Goal: Find specific page/section: Find specific page/section

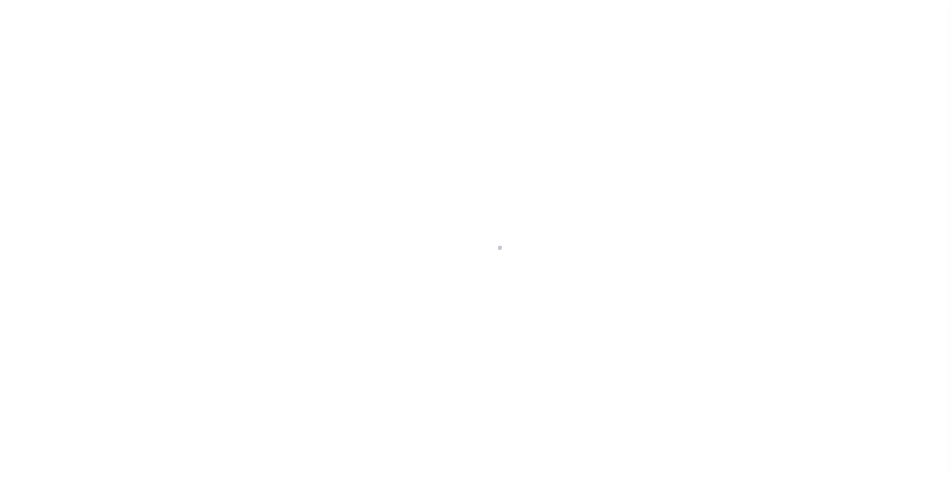
scroll to position [10, 0]
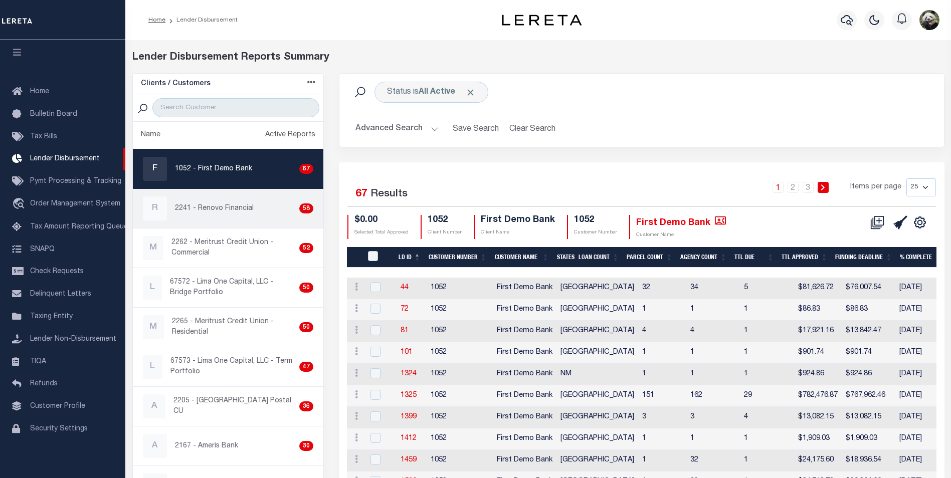
click at [221, 211] on p "2241 - Renovo Financial" at bounding box center [214, 209] width 79 height 11
checkbox input "true"
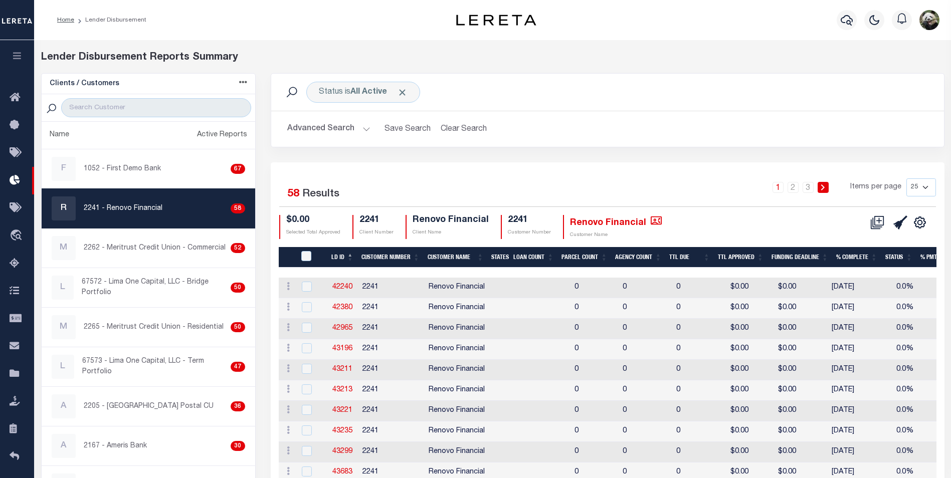
click at [577, 92] on div "Status is All Active Search" at bounding box center [607, 92] width 657 height 21
click at [918, 184] on select "25 50 100 200" at bounding box center [922, 188] width 30 height 18
select select "200"
click at [907, 179] on select "25 50 100 200" at bounding box center [922, 188] width 30 height 18
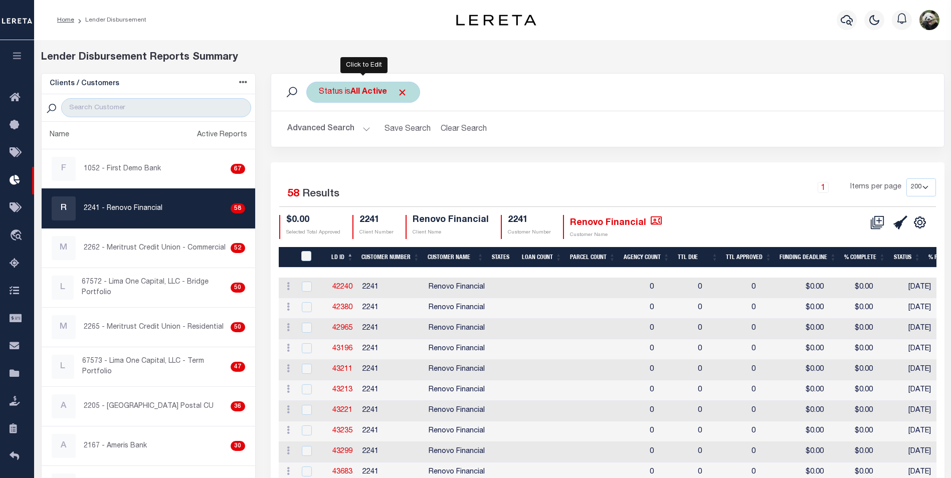
click at [340, 100] on div "Status is All Active" at bounding box center [363, 92] width 114 height 21
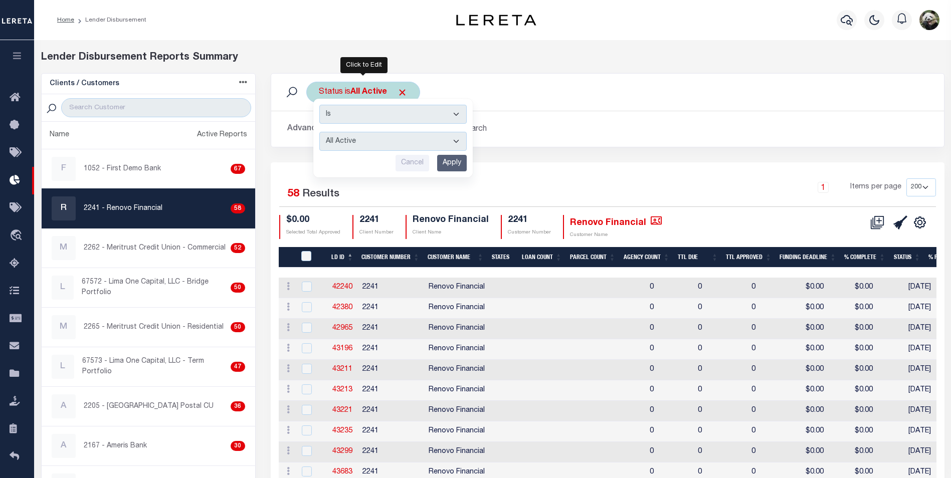
click at [403, 138] on select "All Active Approval In Progress Batching In Progress Complete Do Not Pay Escrow…" at bounding box center [392, 141] width 147 height 19
select select "AIP"
click at [319, 132] on select "All Active Approval In Progress Batching In Progress Complete Do Not Pay Escrow…" at bounding box center [392, 141] width 147 height 19
click at [452, 168] on input "Apply" at bounding box center [452, 163] width 30 height 17
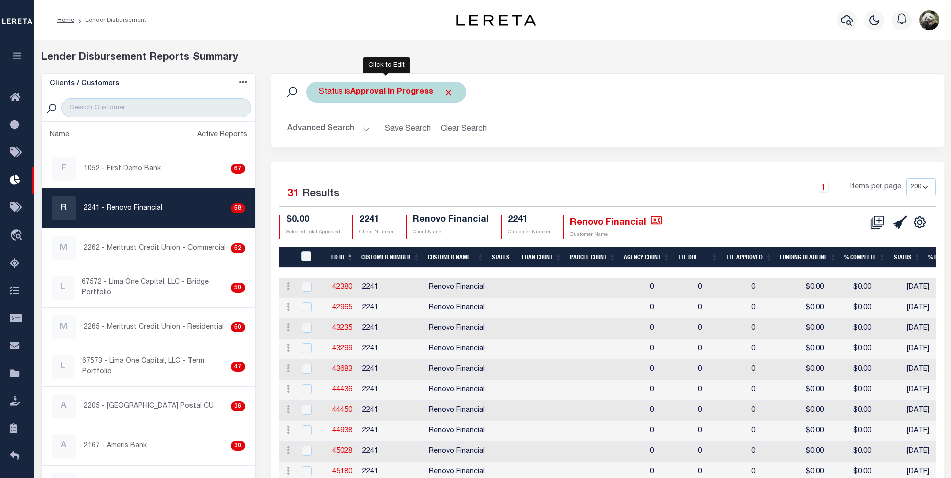
click at [411, 88] on b "Approval In Progress" at bounding box center [392, 92] width 83 height 8
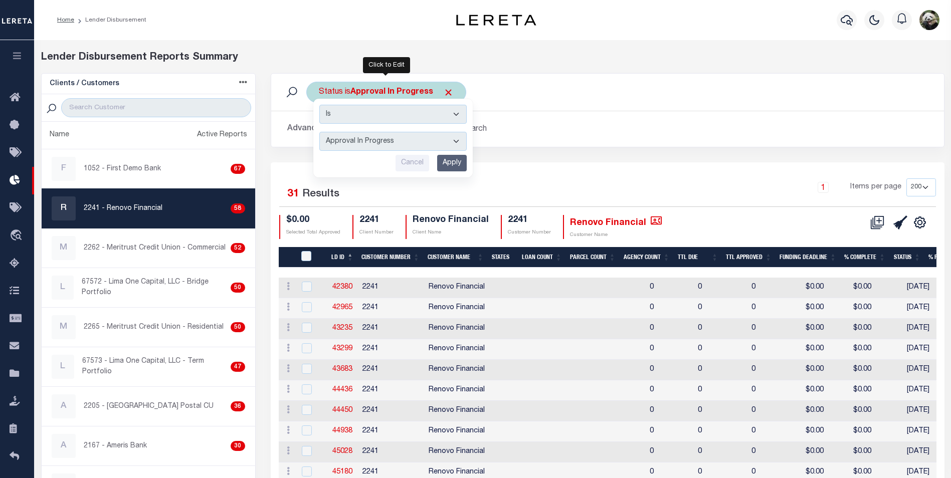
click at [387, 147] on select "All Active Approval In Progress Batching In Progress Complete Do Not Pay Escrow…" at bounding box center [392, 141] width 147 height 19
select select "REC"
click at [319, 132] on select "All Active Approval In Progress Batching In Progress Complete Do Not Pay Escrow…" at bounding box center [392, 141] width 147 height 19
click at [453, 167] on input "Apply" at bounding box center [452, 163] width 30 height 17
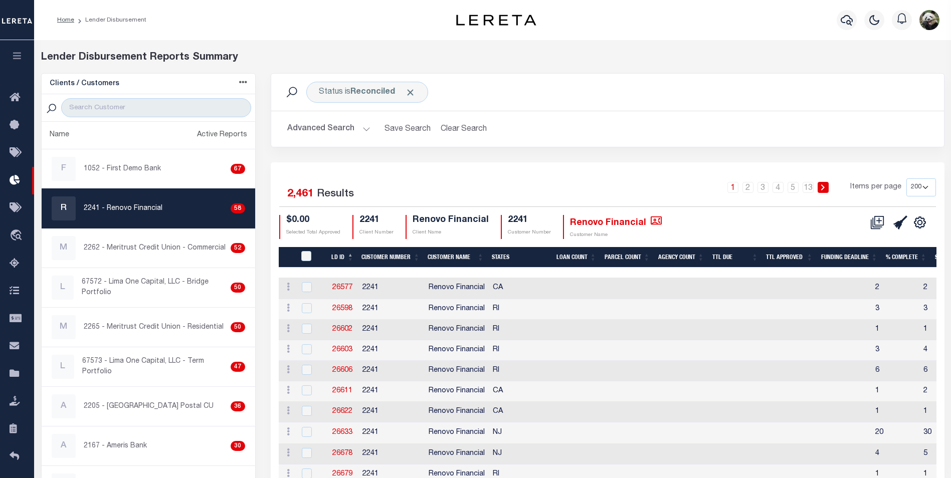
click at [662, 145] on div "Advanced Search Save Search Clear Search LDBatchesGridWrapper_dynamictable_____…" at bounding box center [607, 129] width 673 height 36
click at [810, 184] on link "13" at bounding box center [808, 187] width 11 height 11
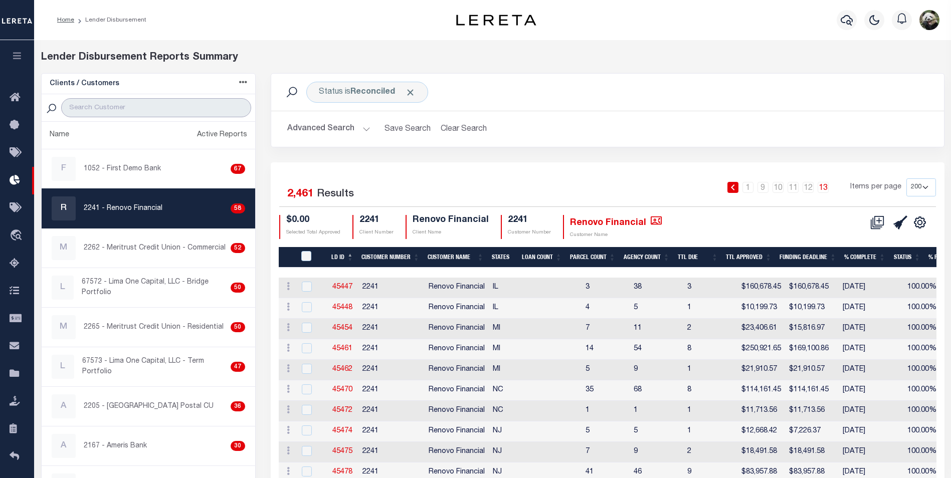
click at [158, 109] on input "search" at bounding box center [156, 107] width 190 height 19
type input "KI"
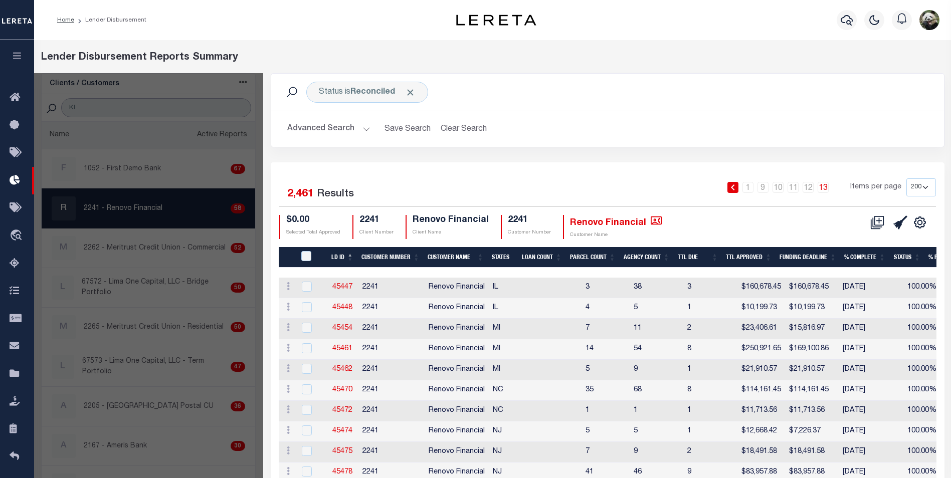
select select "200"
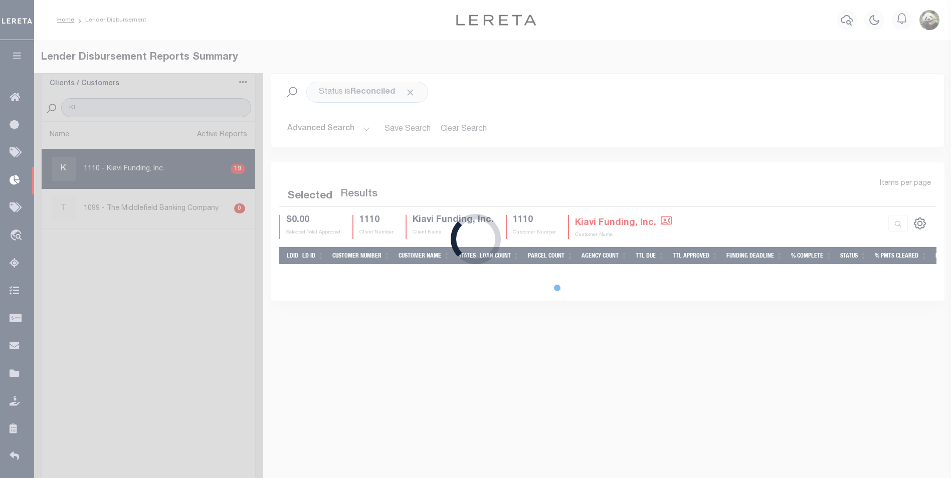
select select "200"
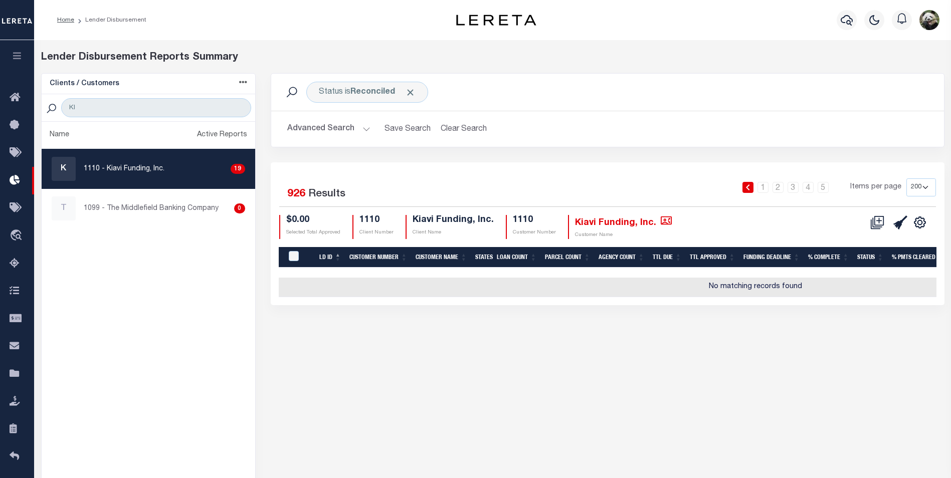
click at [145, 167] on p "1110 - Kiavi Funding, Inc." at bounding box center [124, 169] width 81 height 11
checkbox input "true"
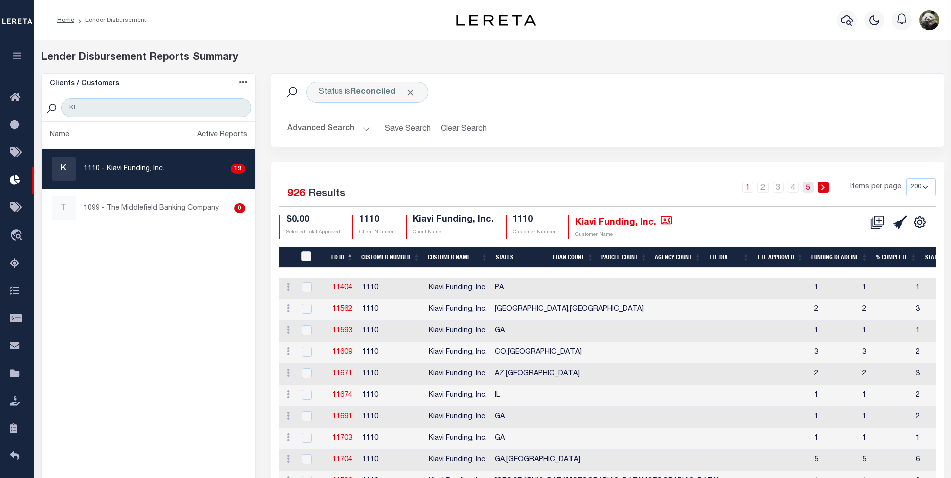
click at [813, 190] on link "5" at bounding box center [808, 187] width 11 height 11
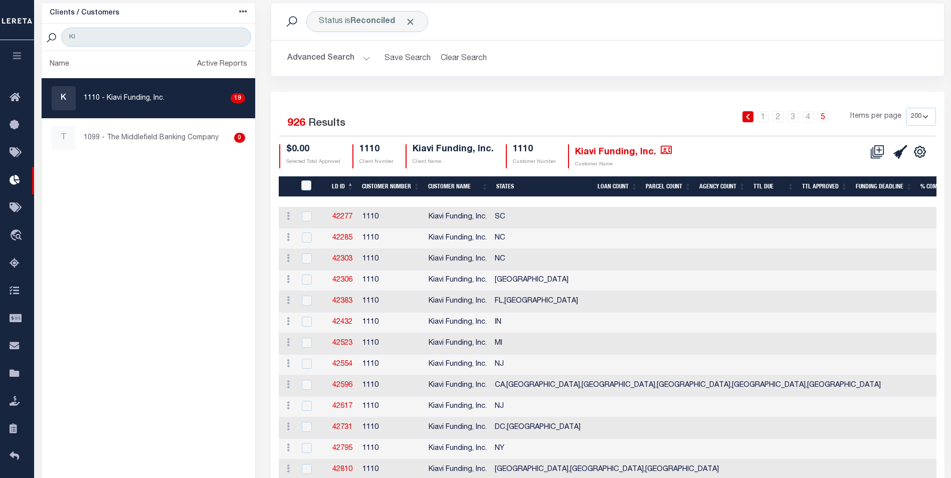
scroll to position [251, 0]
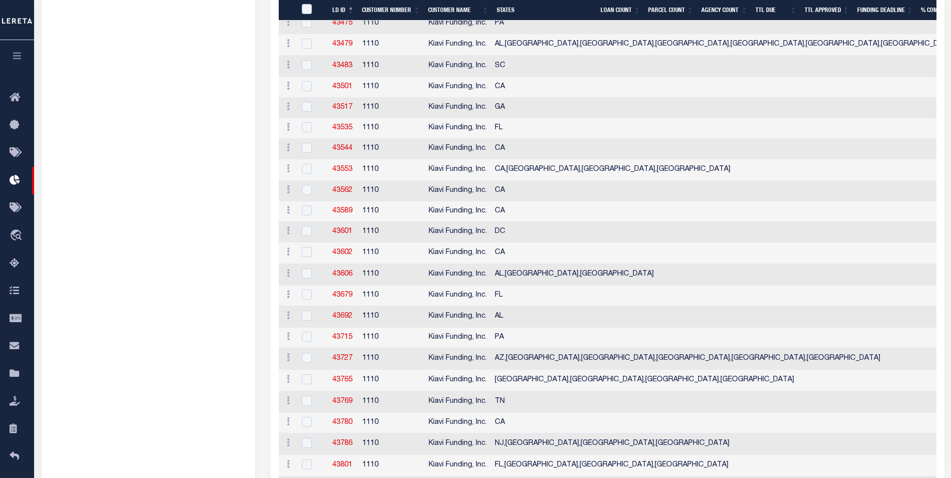
scroll to position [953, 0]
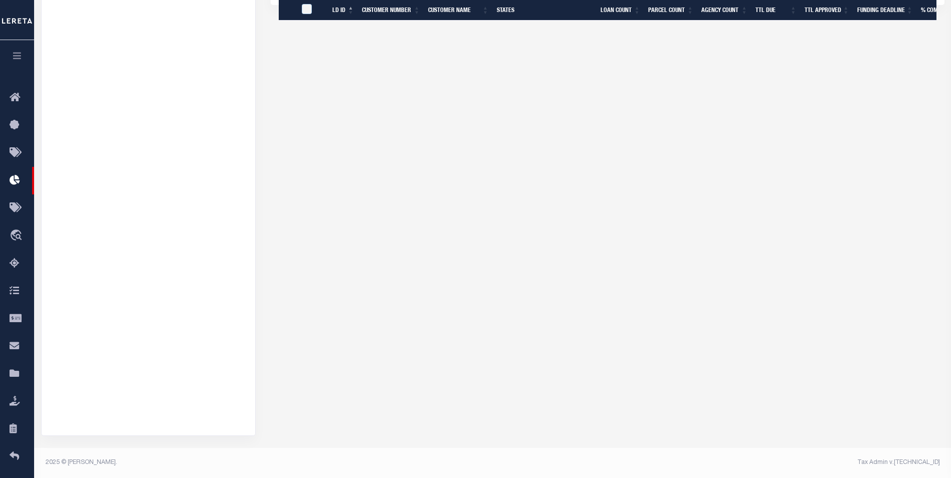
scroll to position [0, 0]
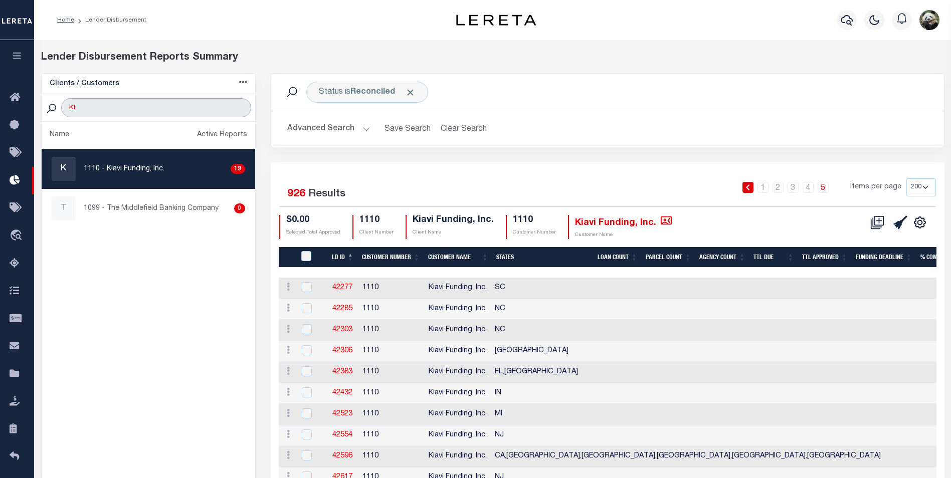
click at [150, 107] on input "KI" at bounding box center [156, 107] width 190 height 19
click at [150, 108] on input "KI" at bounding box center [156, 107] width 190 height 19
click at [151, 108] on input "KI" at bounding box center [156, 107] width 190 height 19
type input "UNION"
select select "200"
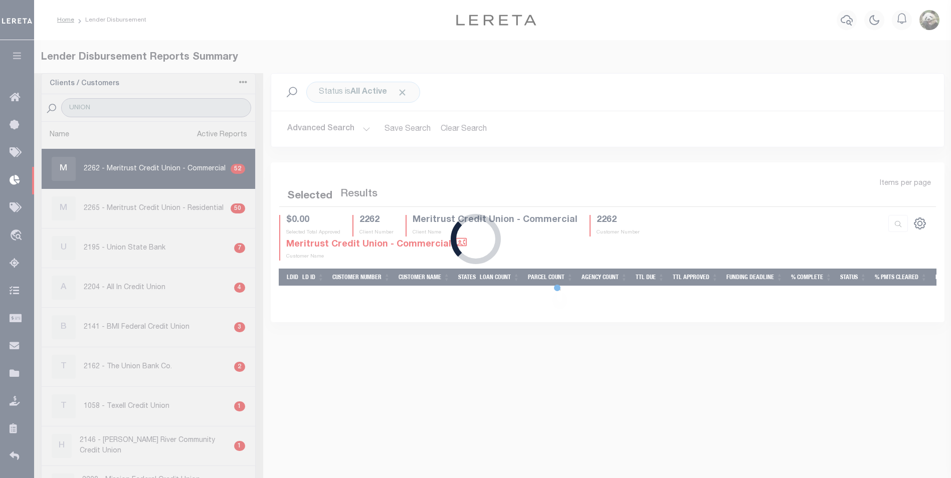
select select "200"
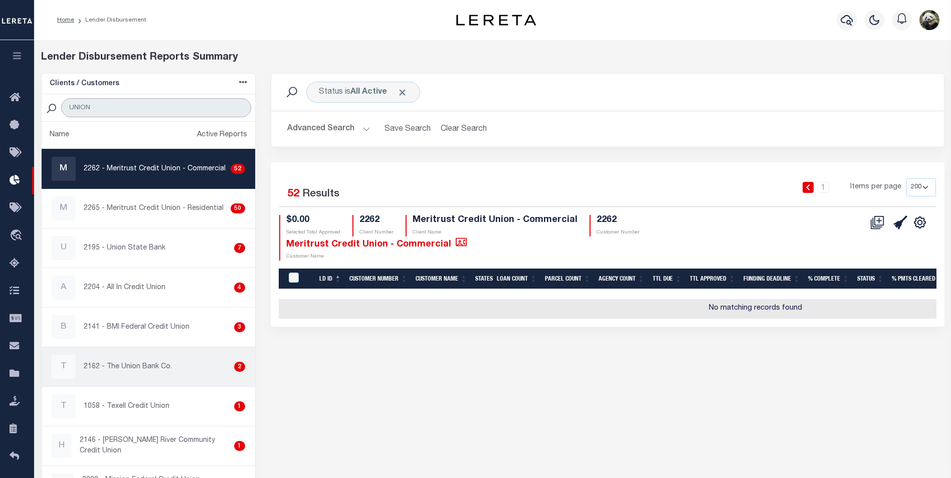
type input "UNION"
click at [151, 376] on div "T 2162 - The Union Bank Co. 2" at bounding box center [149, 367] width 194 height 24
checkbox input "true"
select select "200"
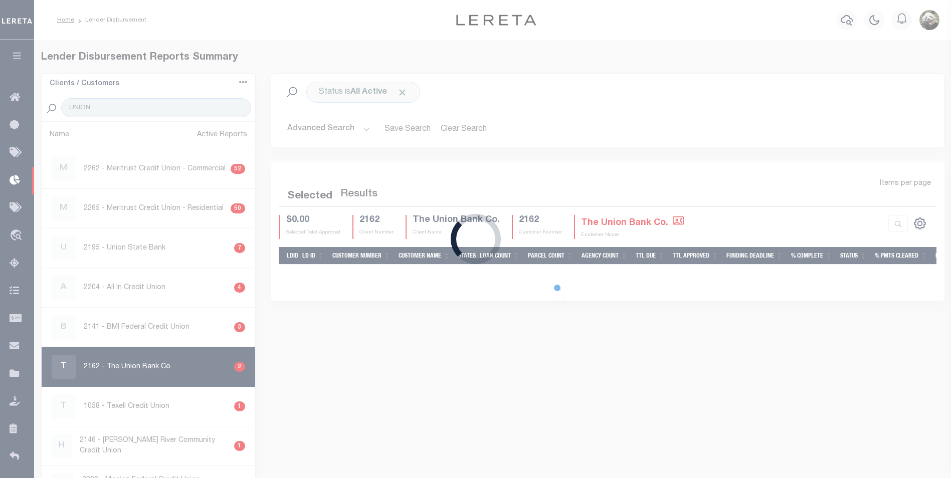
select select "200"
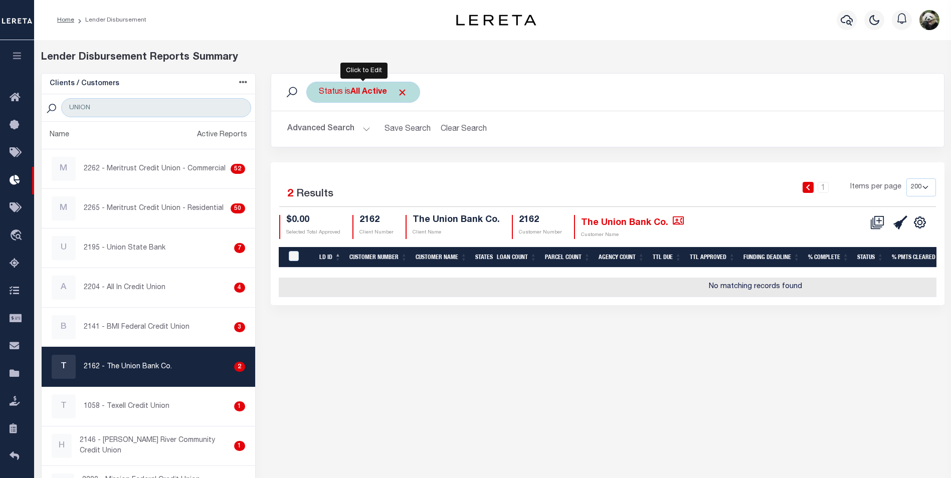
click at [352, 87] on div "Status is All Active" at bounding box center [363, 92] width 114 height 21
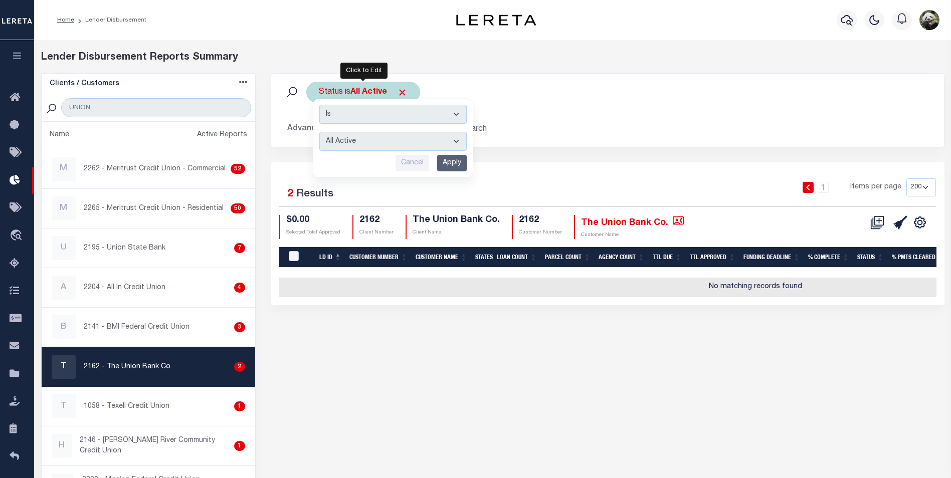
click at [351, 138] on select "All Active Approval In Progress Batching In Progress Complete Do Not Pay Escrow…" at bounding box center [392, 141] width 147 height 19
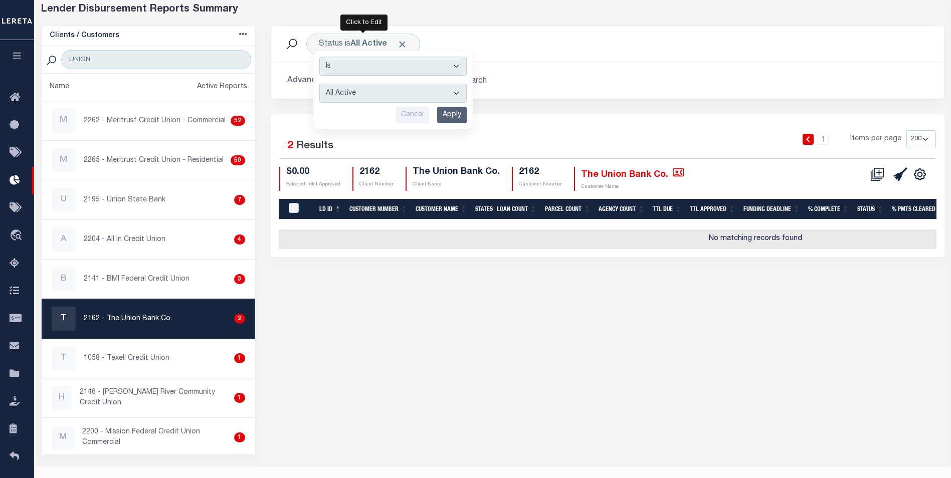
scroll to position [50, 0]
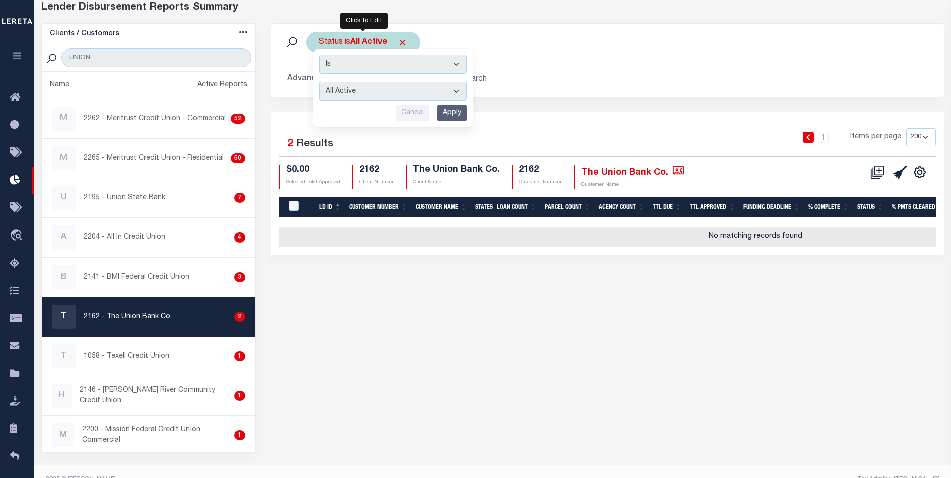
click at [372, 90] on select "All Active Approval In Progress Batching In Progress Complete Do Not Pay Escrow…" at bounding box center [392, 91] width 147 height 19
select select "REC"
click at [319, 82] on select "All Active Approval In Progress Batching In Progress Complete Do Not Pay Escrow…" at bounding box center [392, 91] width 147 height 19
click at [450, 107] on input "Apply" at bounding box center [452, 113] width 30 height 17
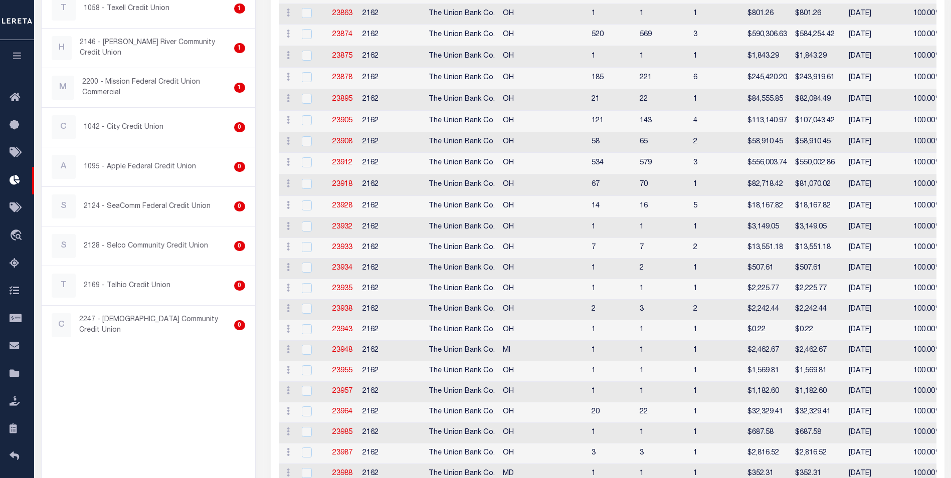
scroll to position [0, 0]
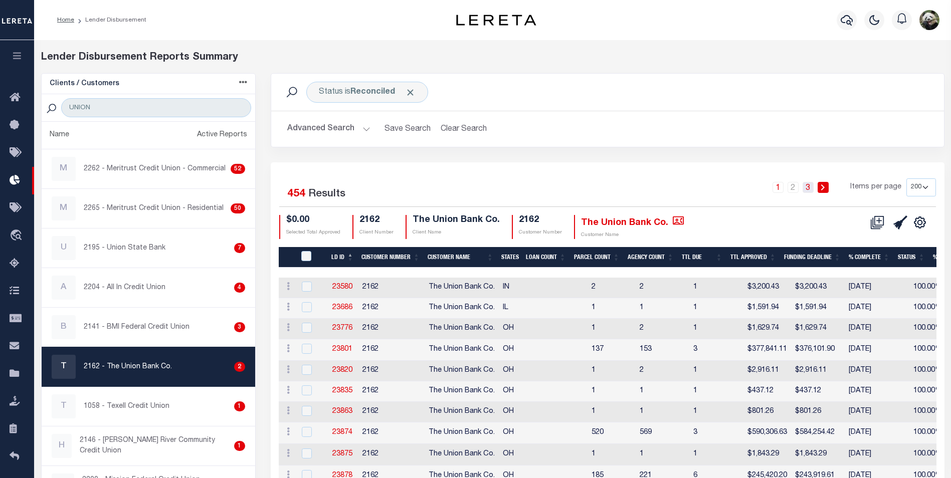
click at [810, 190] on link "3" at bounding box center [808, 187] width 11 height 11
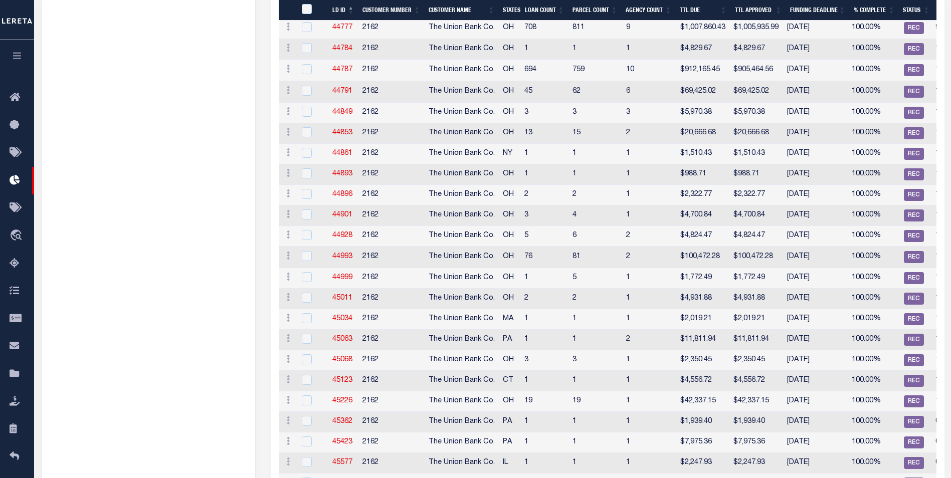
scroll to position [864, 0]
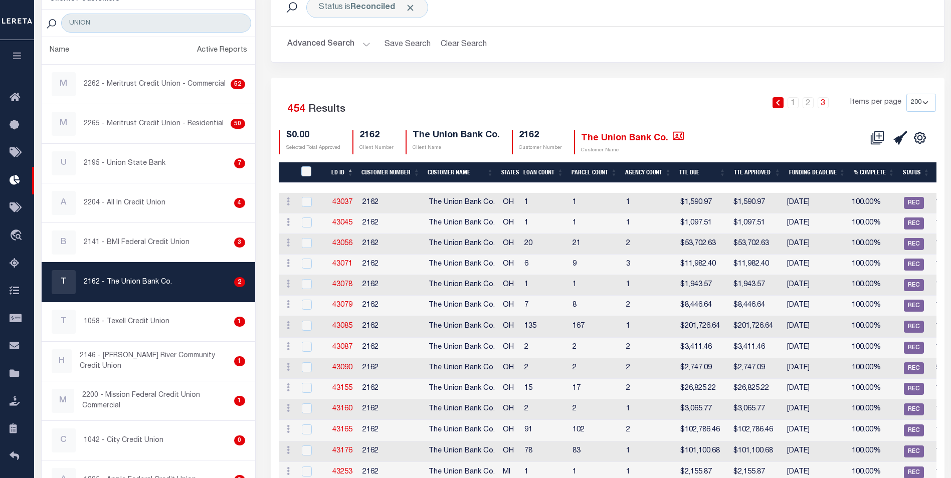
scroll to position [0, 0]
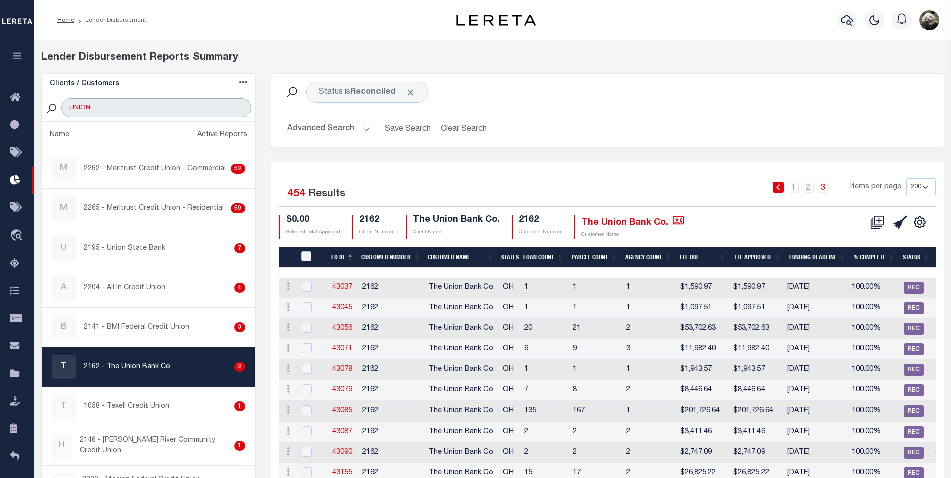
click at [160, 105] on input "UNION" at bounding box center [156, 107] width 190 height 19
click at [159, 105] on input "UNION" at bounding box center [156, 107] width 190 height 19
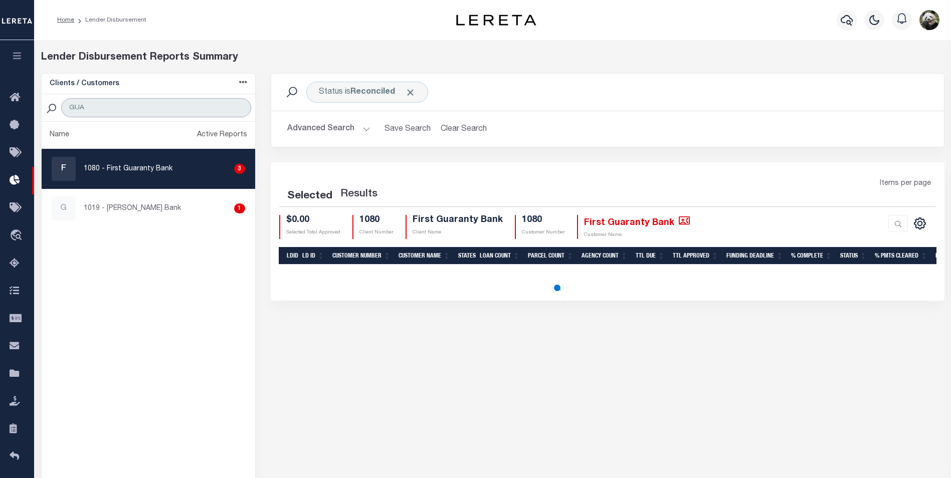
type input "GUA"
click at [121, 153] on link "F 1080 - First Guaranty Bank 3" at bounding box center [149, 168] width 214 height 39
checkbox input "true"
click at [148, 173] on p "1080 - First Guaranty Bank" at bounding box center [128, 169] width 89 height 11
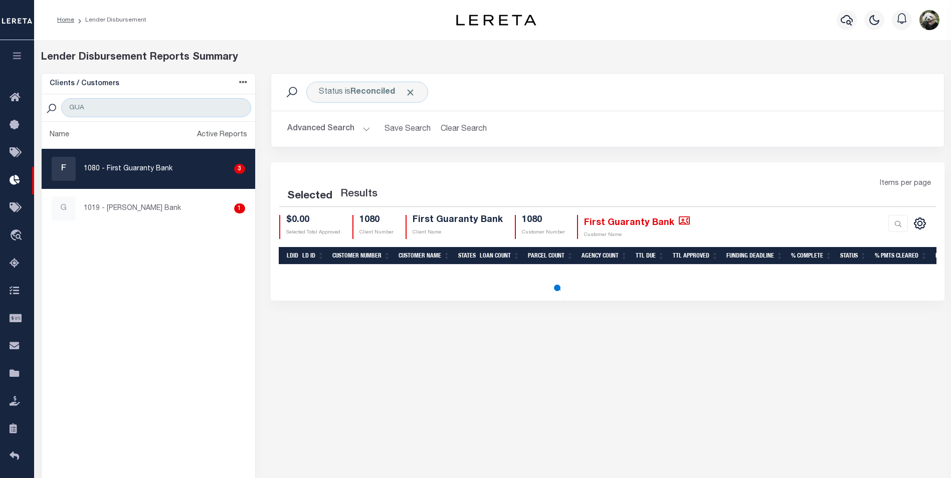
click at [207, 163] on div "F 1080 - First Guaranty Bank 3" at bounding box center [149, 169] width 194 height 24
select select "200"
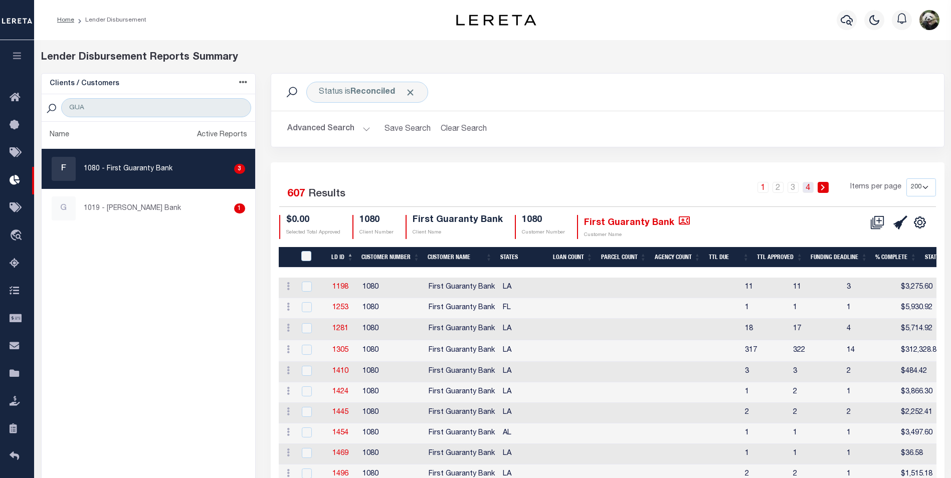
click at [808, 189] on link "4" at bounding box center [808, 187] width 11 height 11
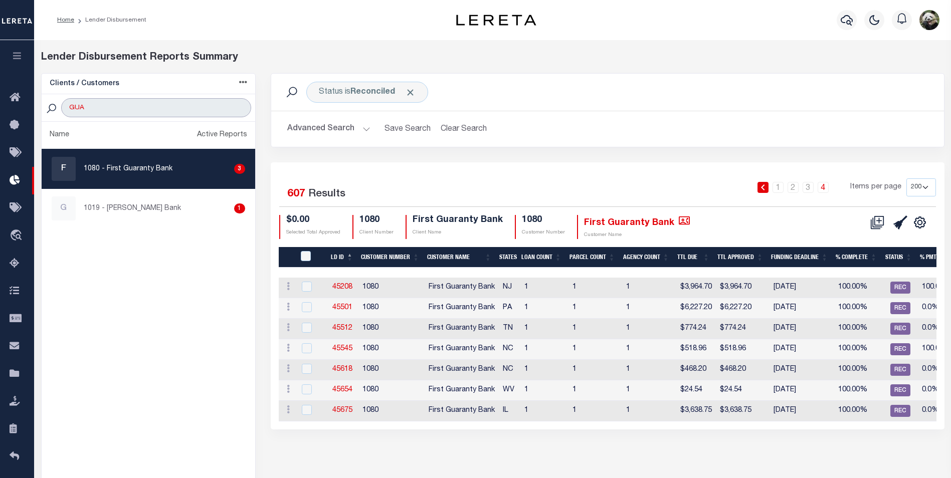
click at [123, 112] on input "GUA" at bounding box center [156, 107] width 190 height 19
click at [123, 111] on input "GUA" at bounding box center [156, 107] width 190 height 19
type input "PENN"
select select "200"
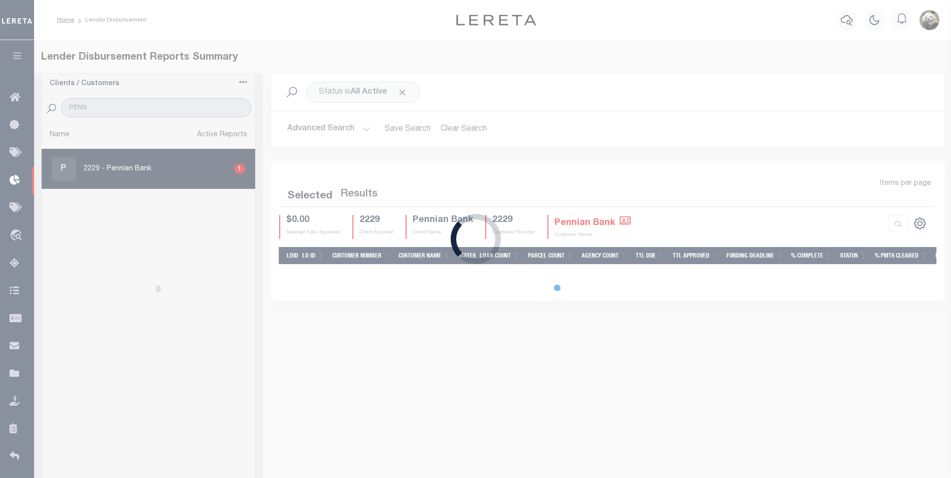
select select "200"
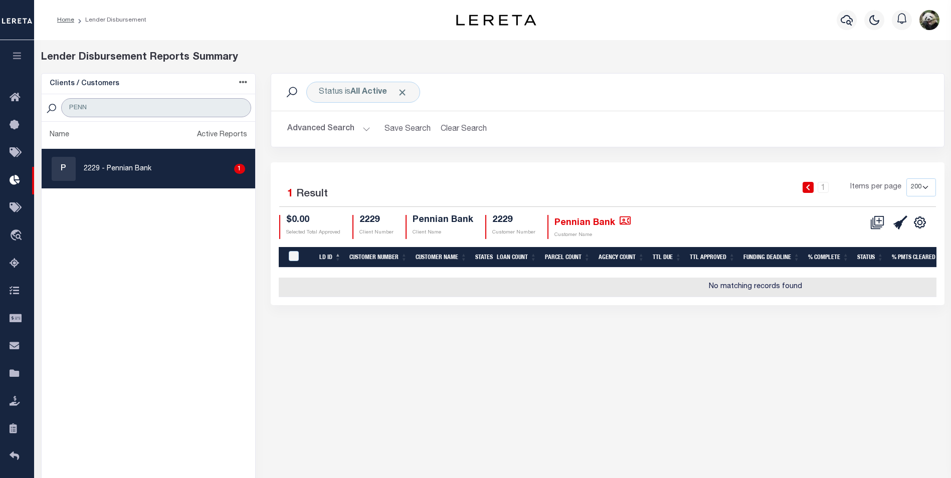
type input "PENNIAN"
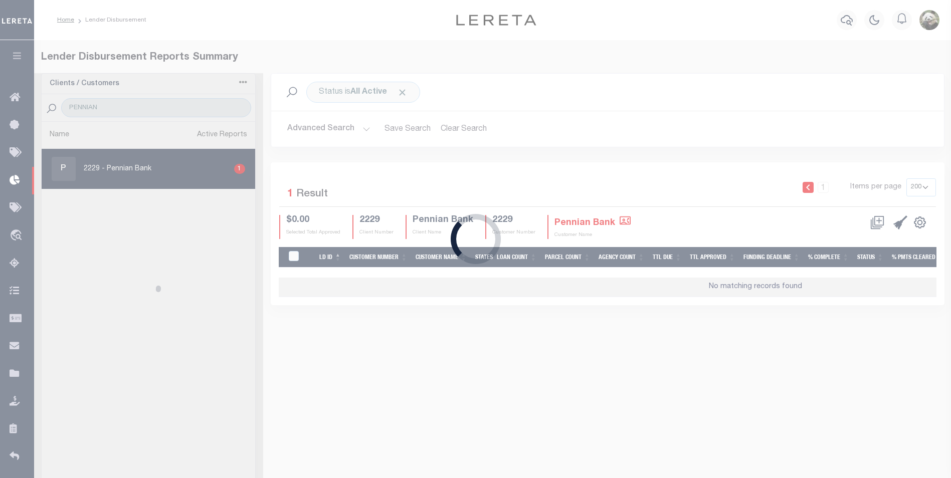
click at [151, 163] on div "Loading..." at bounding box center [475, 239] width 951 height 478
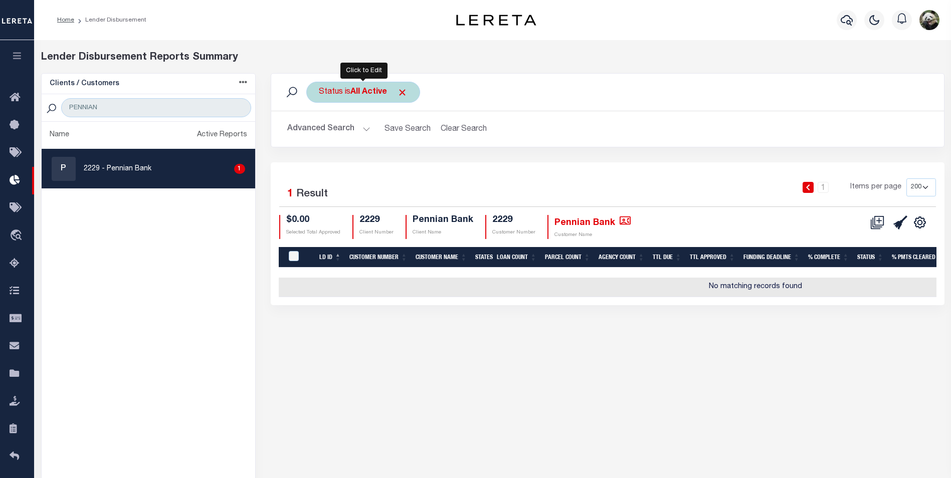
click at [353, 95] on b "All Active" at bounding box center [369, 92] width 37 height 8
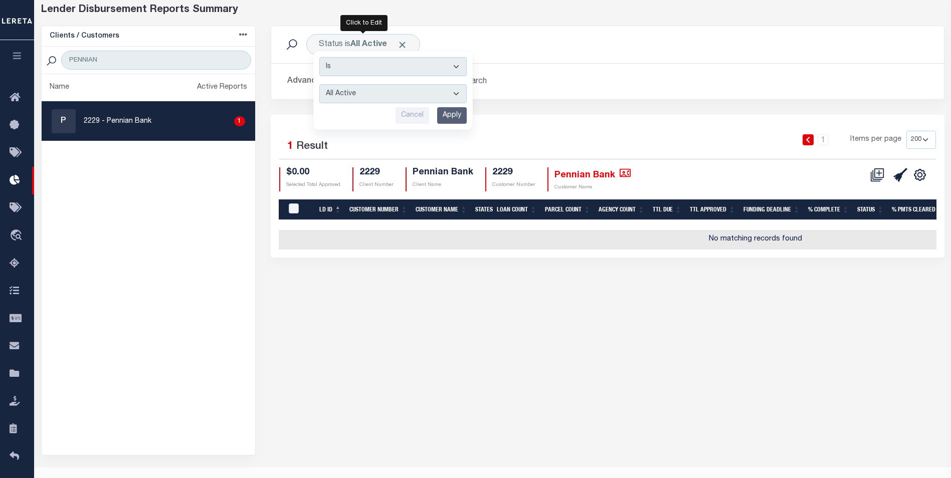
scroll to position [50, 0]
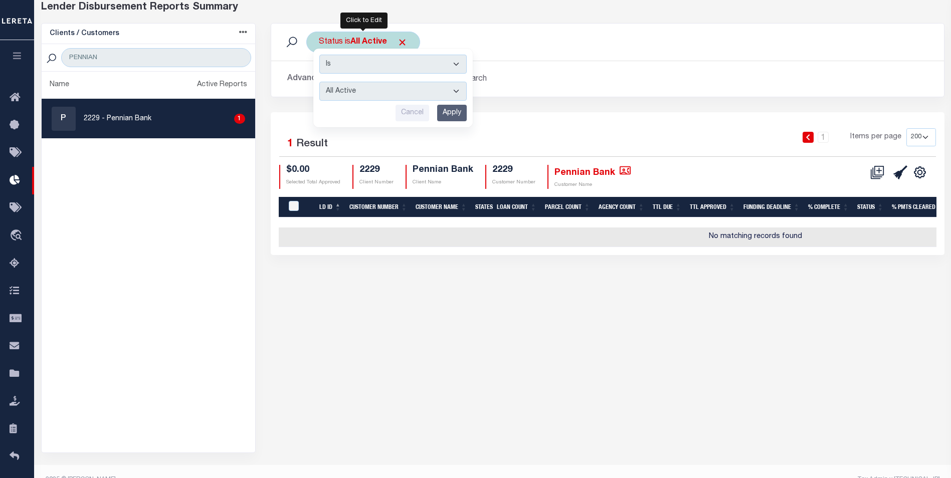
click at [367, 88] on select "All Active Approval In Progress Batching In Progress Complete Do Not Pay Escrow…" at bounding box center [392, 91] width 147 height 19
select select "REC"
click at [319, 82] on select "All Active Approval In Progress Batching In Progress Complete Do Not Pay Escrow…" at bounding box center [392, 91] width 147 height 19
click at [455, 117] on input "Apply" at bounding box center [452, 113] width 30 height 17
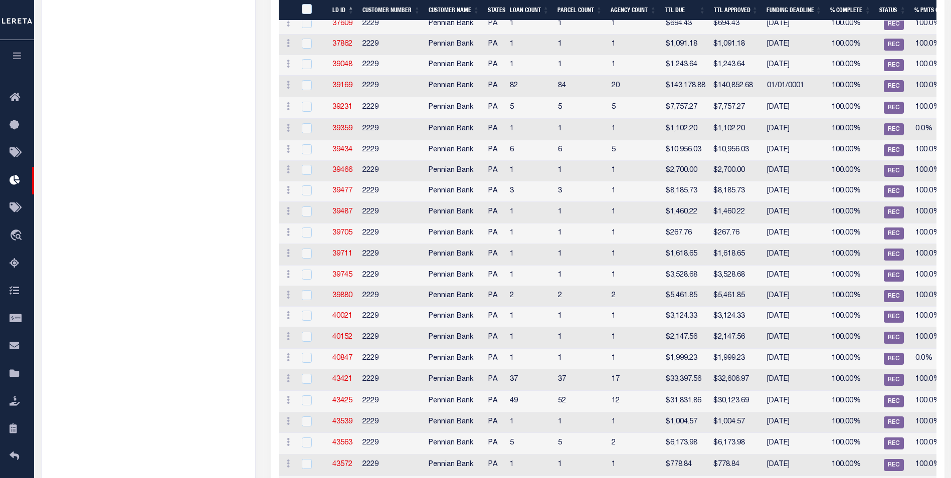
scroll to position [1116, 0]
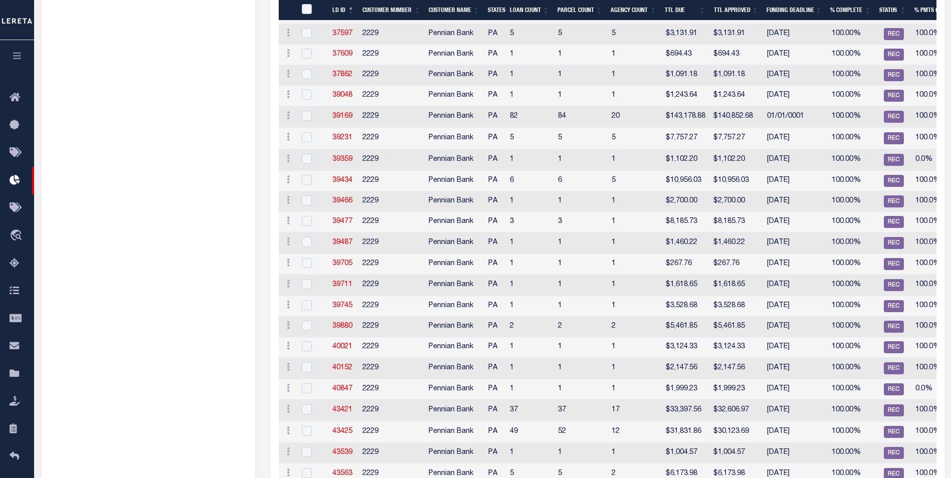
drag, startPoint x: 238, startPoint y: 220, endPoint x: 252, endPoint y: 200, distance: 24.2
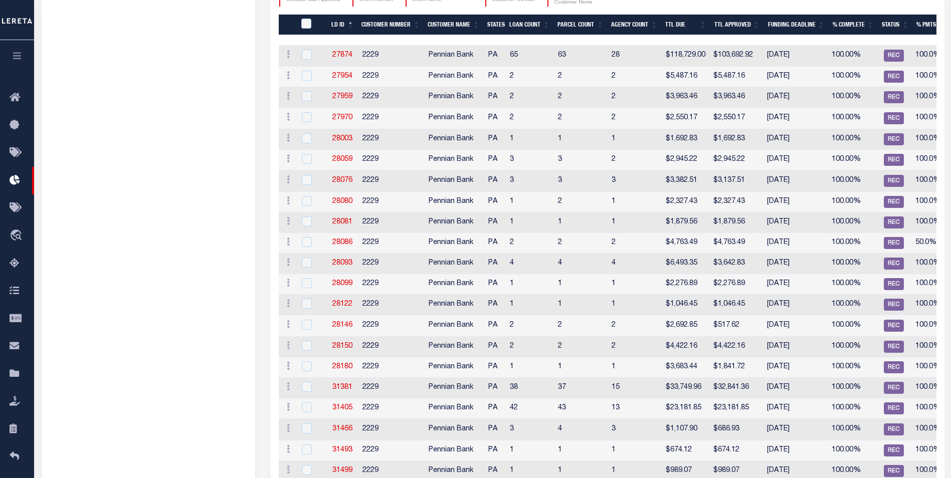
scroll to position [0, 0]
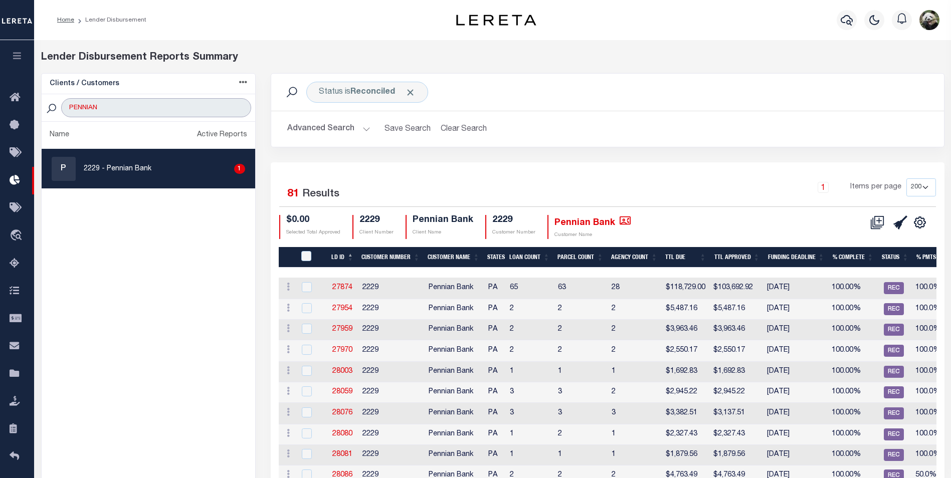
click at [134, 114] on input "PENNIAN" at bounding box center [156, 107] width 190 height 19
click at [135, 113] on input "PENNIAN" at bounding box center [156, 107] width 190 height 19
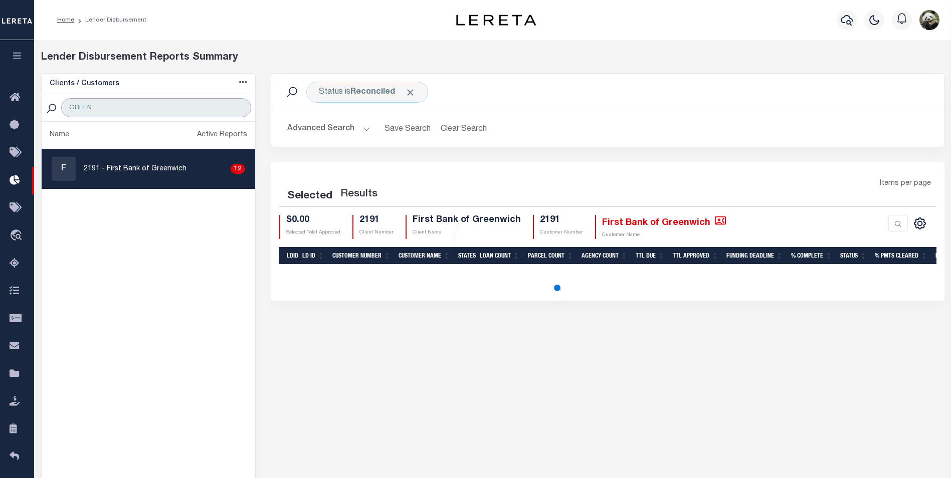
type input "GREEN"
click at [161, 176] on div "F 2191 - First Bank of Greenwich 12" at bounding box center [149, 169] width 194 height 24
checkbox input "true"
select select "200"
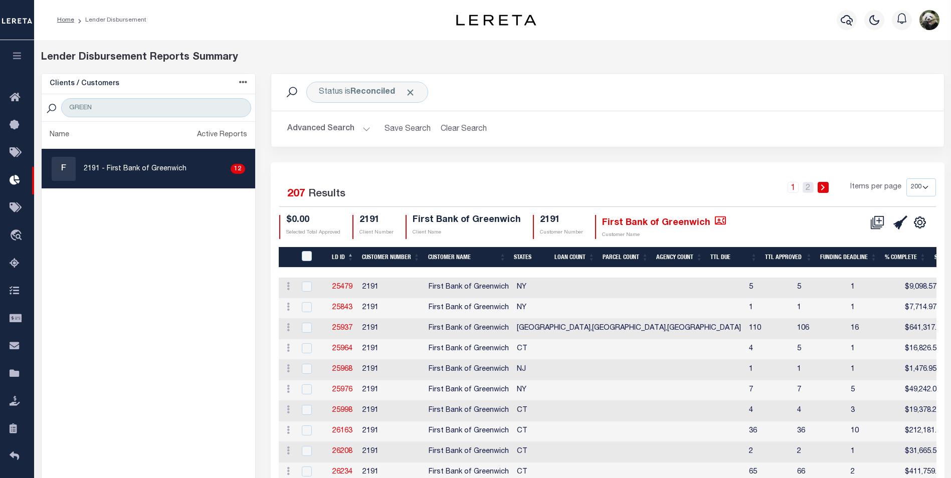
drag, startPoint x: 811, startPoint y: 185, endPoint x: 818, endPoint y: 192, distance: 9.9
click at [810, 185] on link "2" at bounding box center [808, 187] width 11 height 11
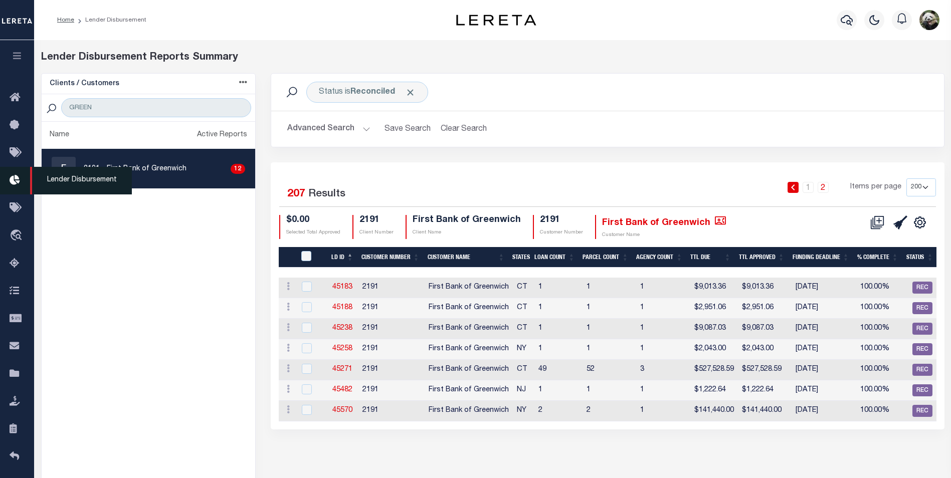
click at [13, 181] on icon at bounding box center [18, 181] width 16 height 13
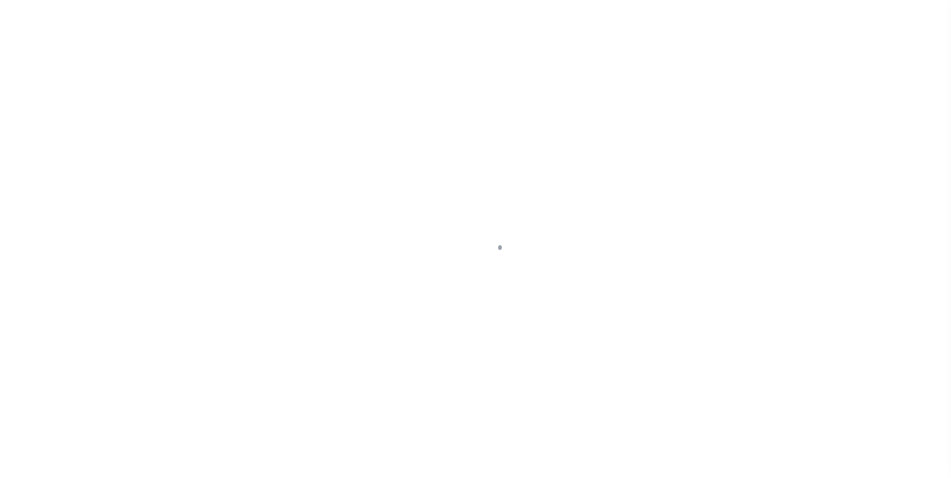
select select "200"
